Goal: Find specific page/section: Find specific page/section

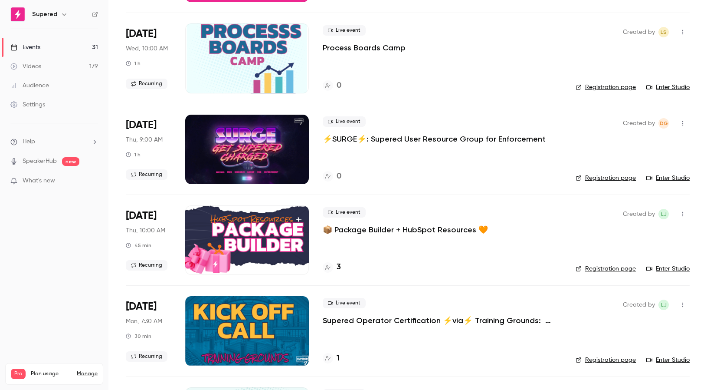
scroll to position [415, 0]
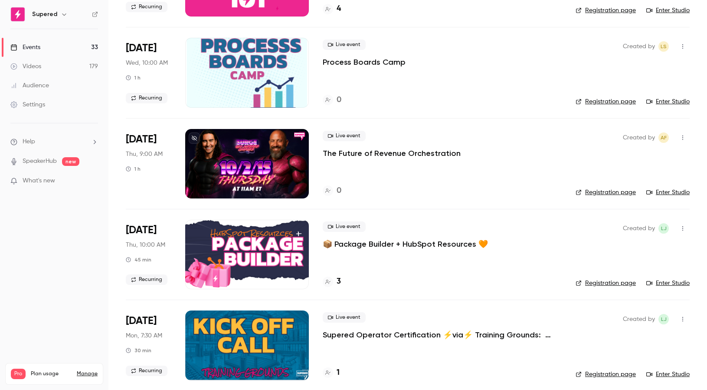
scroll to position [403, 0]
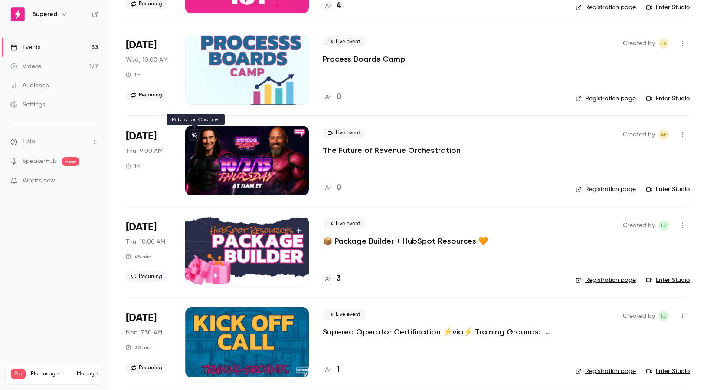
click at [195, 136] on icon at bounding box center [194, 134] width 5 height 5
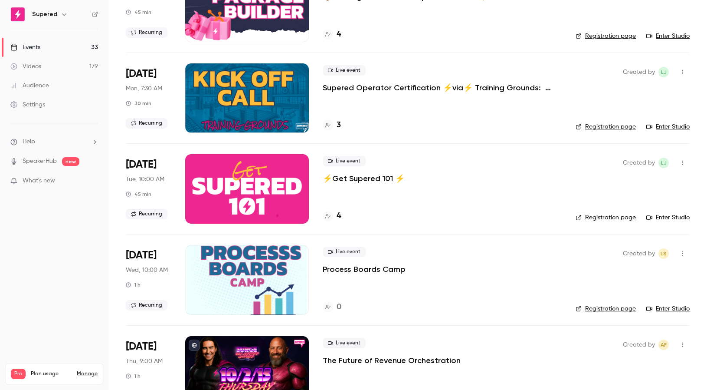
scroll to position [0, 0]
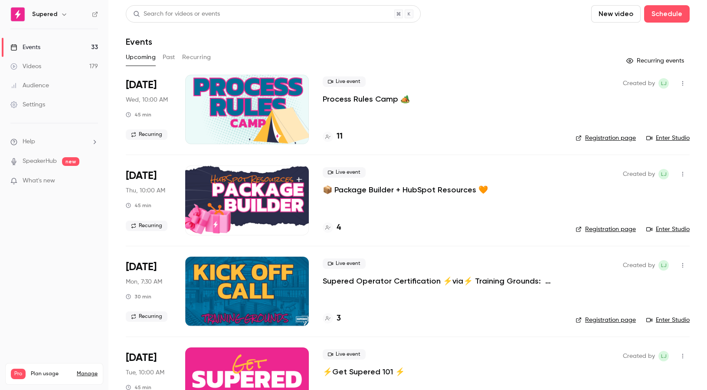
click at [193, 54] on button "Recurring" at bounding box center [196, 57] width 29 height 14
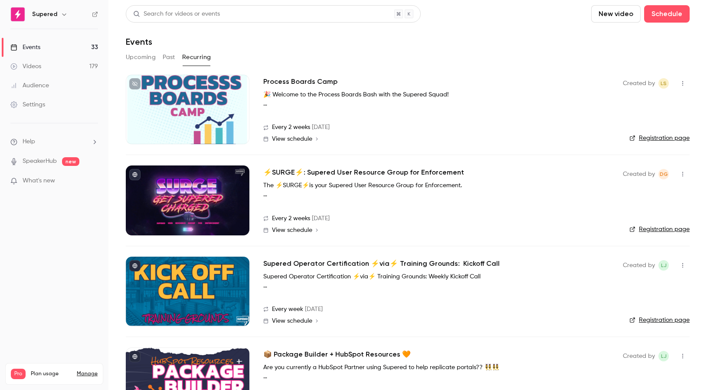
click at [36, 48] on div "Events" at bounding box center [25, 47] width 30 height 9
